Goal: Transaction & Acquisition: Purchase product/service

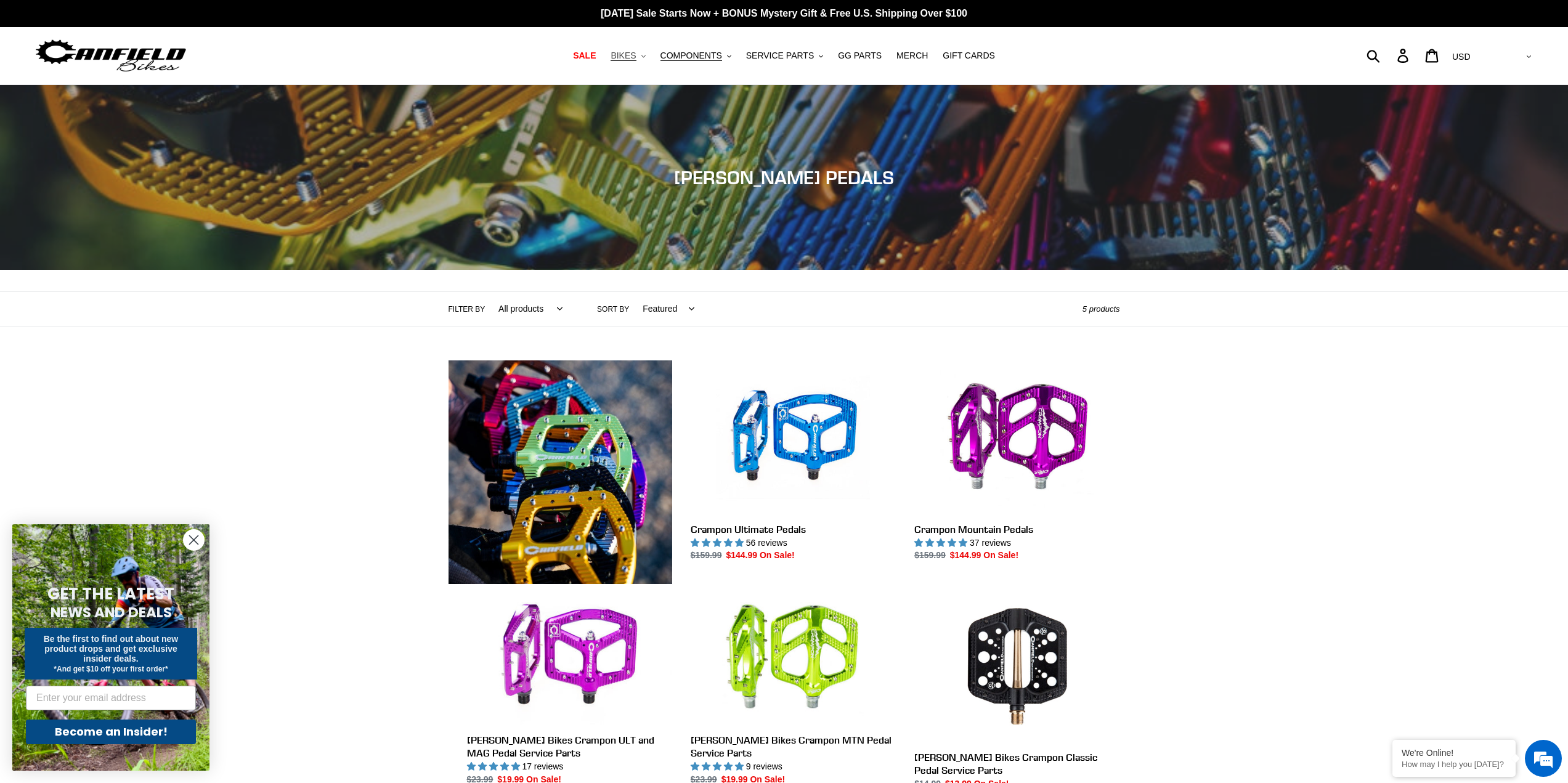
click at [646, 56] on icon "button" at bounding box center [644, 56] width 5 height 3
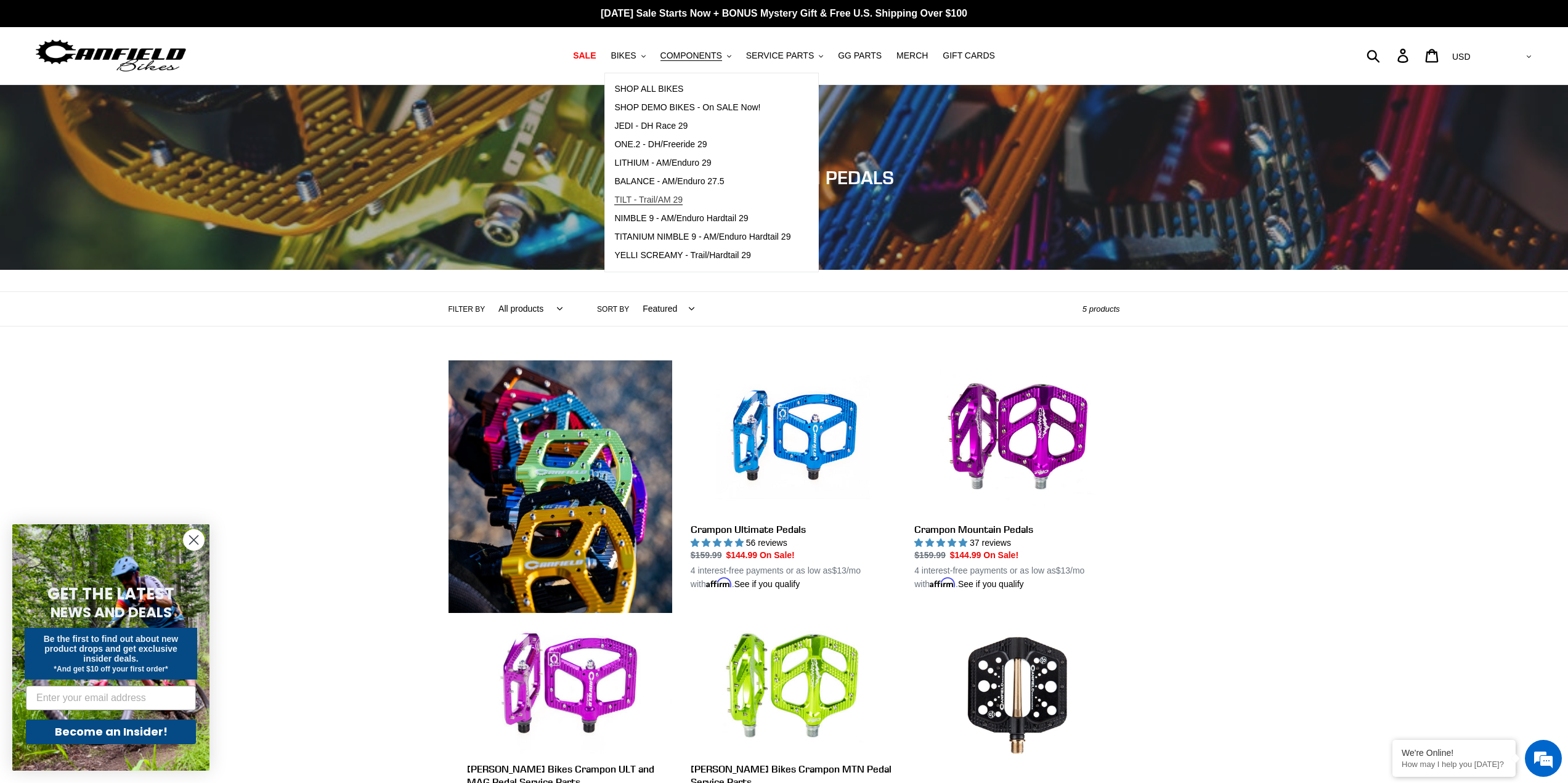
click at [673, 203] on span "TILT - Trail/AM 29" at bounding box center [648, 199] width 69 height 10
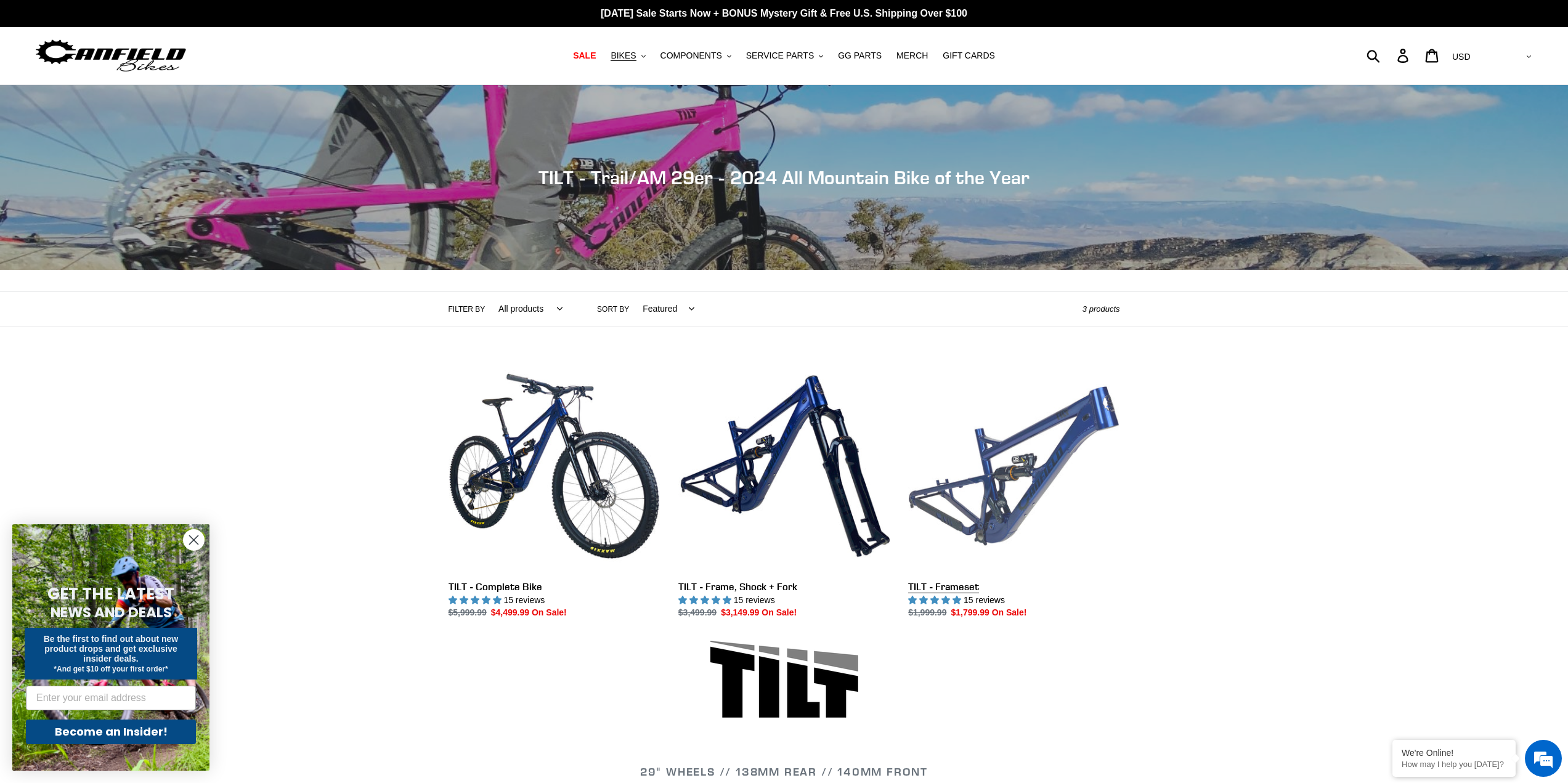
click at [1021, 491] on link "TILT - Frameset" at bounding box center [1013, 490] width 211 height 259
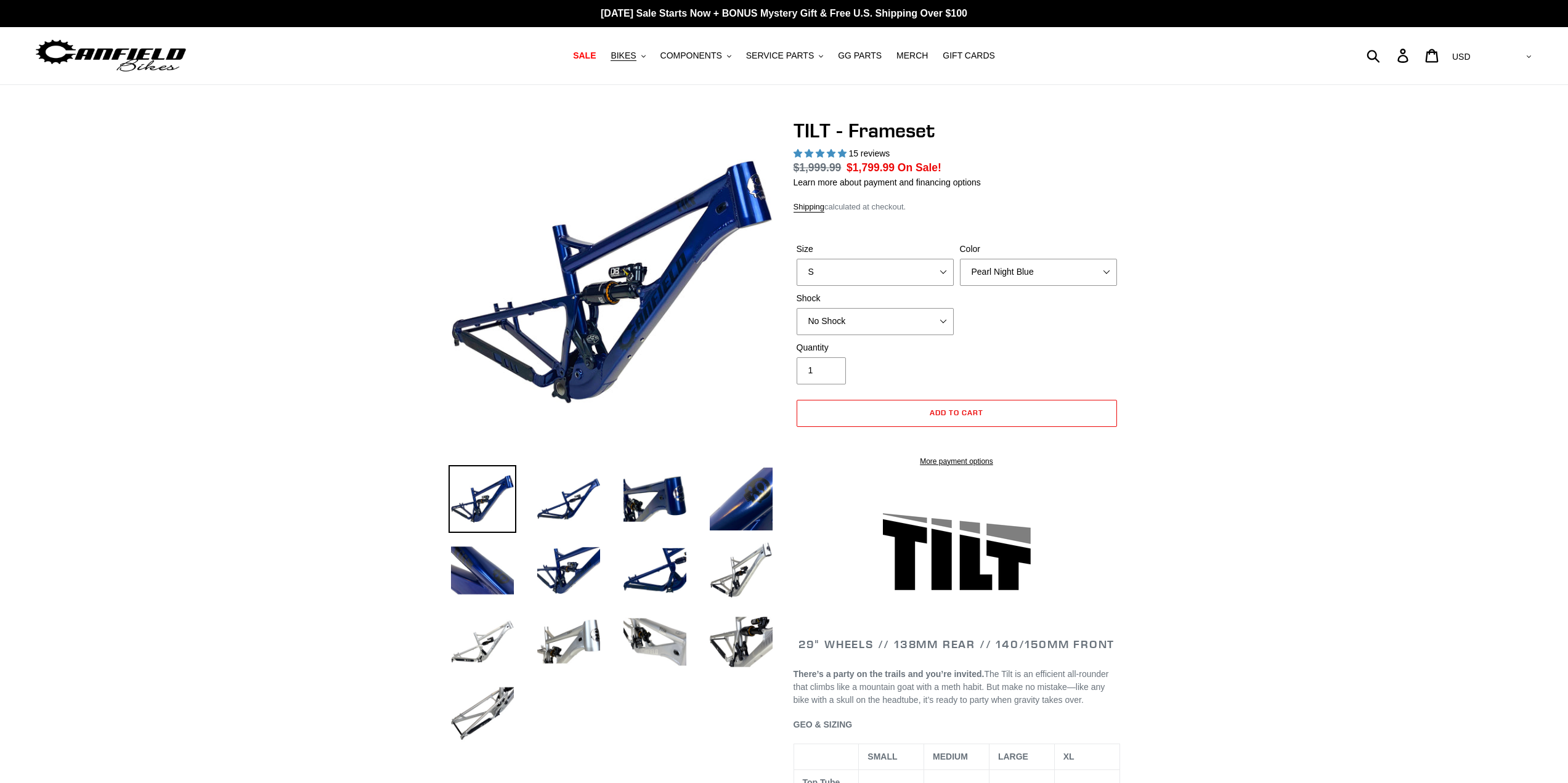
select select "highest-rating"
